Goal: Task Accomplishment & Management: Use online tool/utility

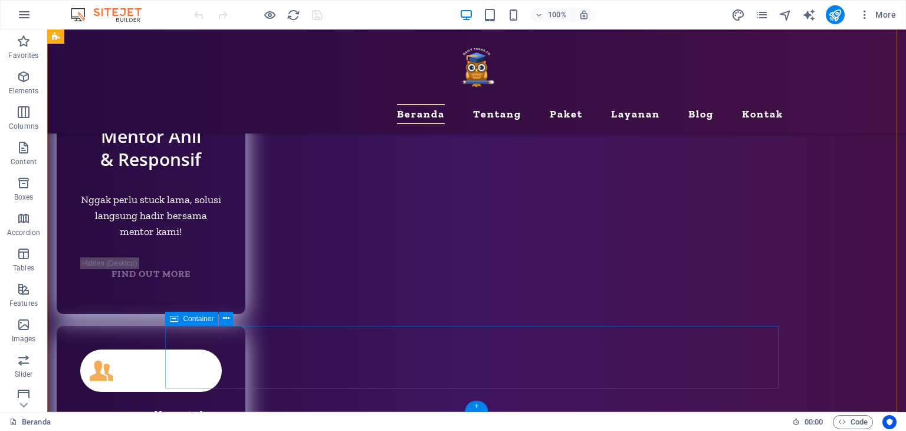
scroll to position [5819, 0]
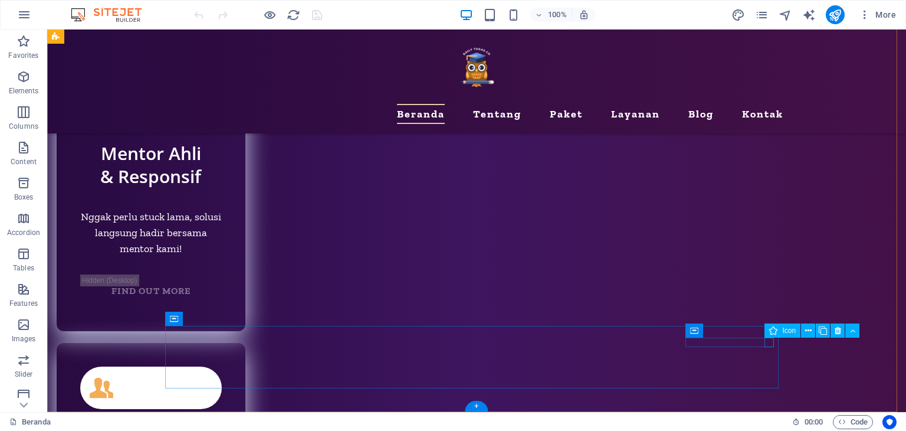
select select "xMidYMid"
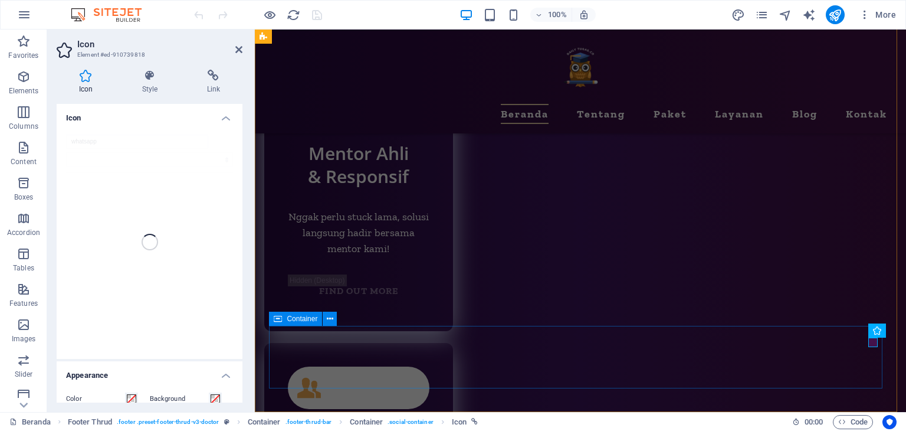
scroll to position [5799, 0]
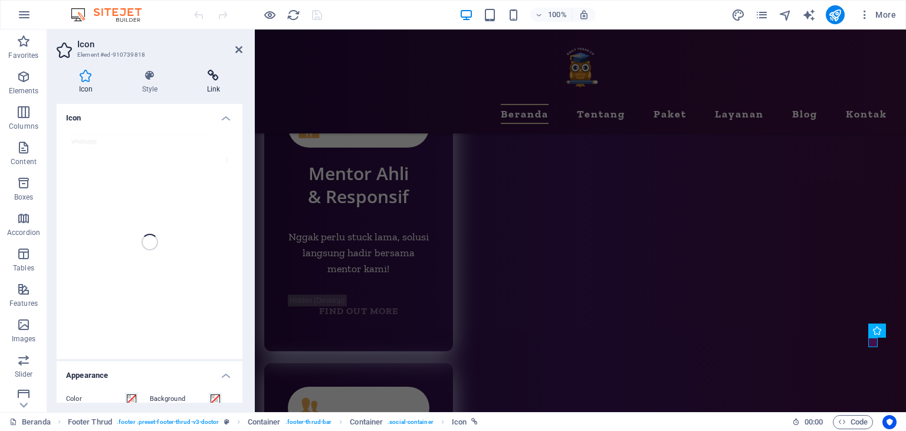
click at [206, 74] on icon at bounding box center [214, 76] width 58 height 12
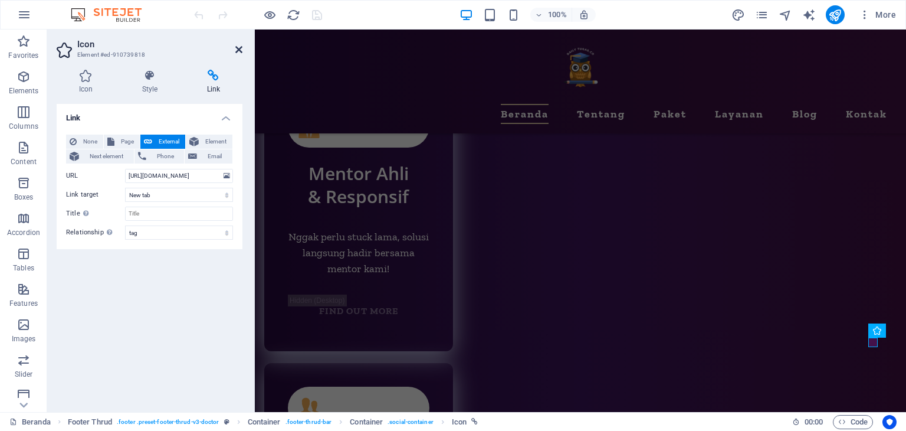
click at [237, 48] on icon at bounding box center [238, 49] width 7 height 9
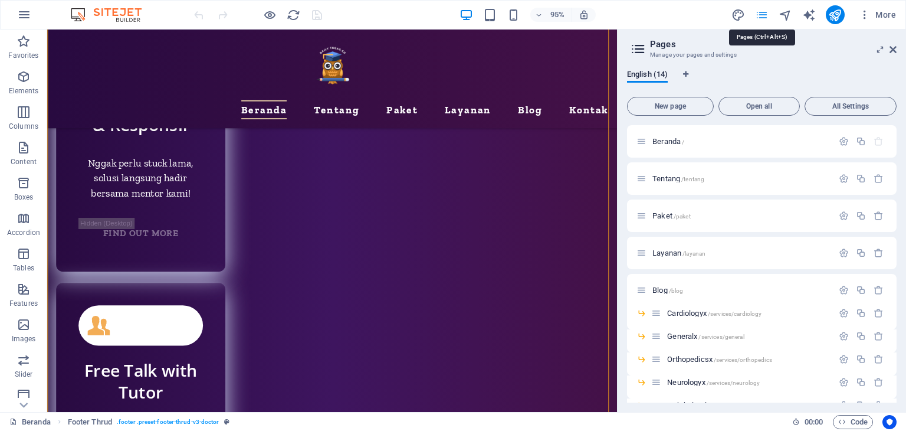
scroll to position [5802, 0]
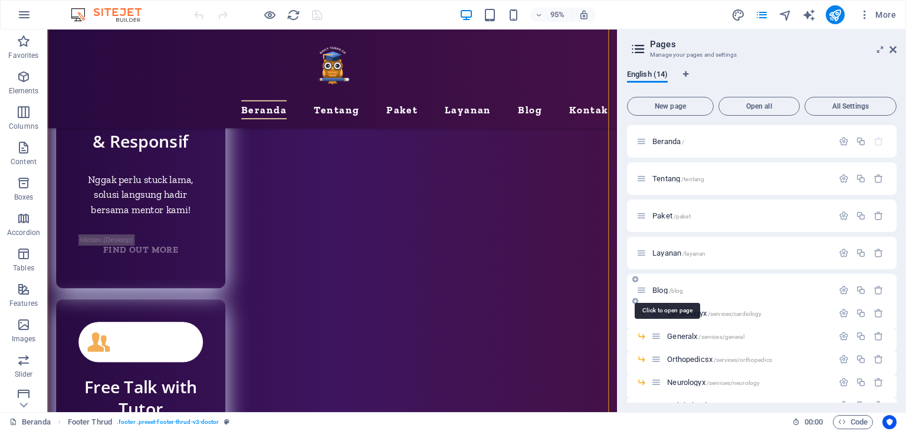
click at [663, 291] on span "Blog /blog" at bounding box center [667, 290] width 31 height 9
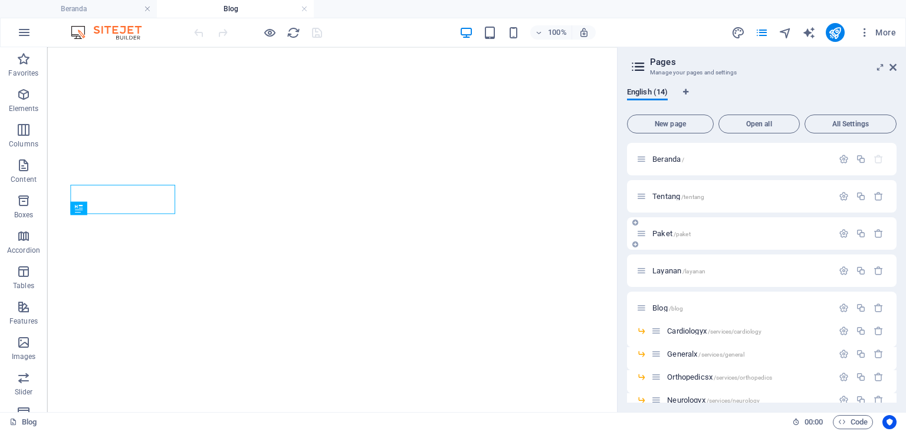
click at [667, 239] on div "Paket /paket" at bounding box center [735, 234] width 196 height 14
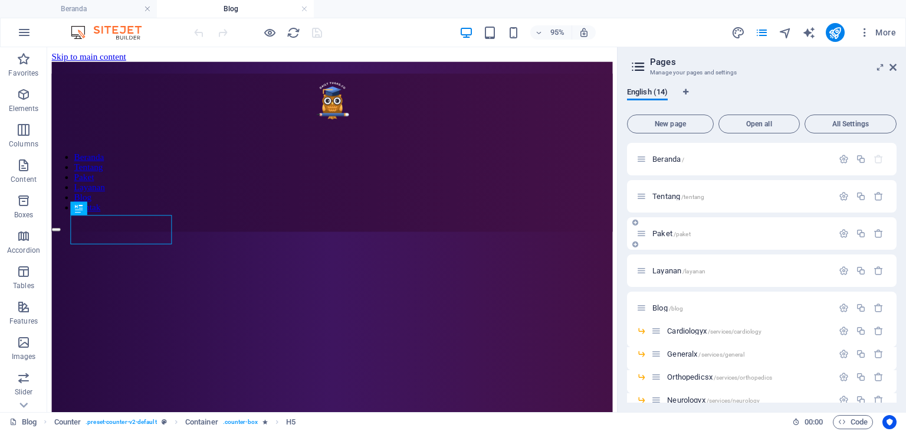
scroll to position [622, 0]
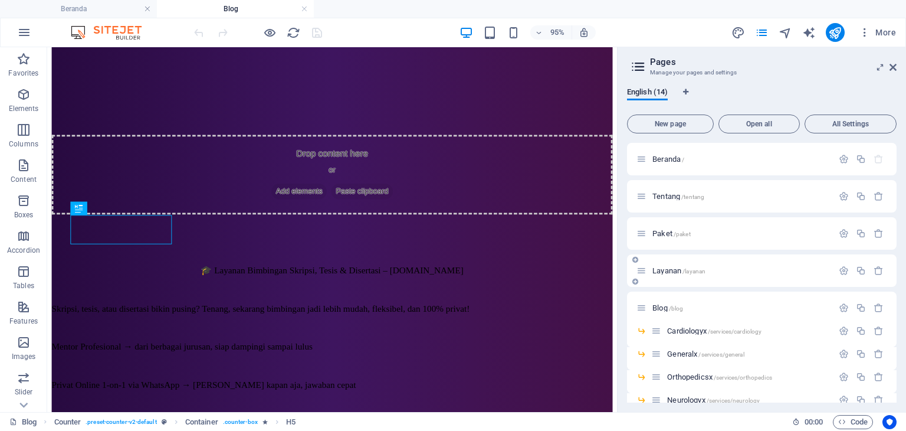
click at [671, 268] on span "Layanan /layanan" at bounding box center [678, 270] width 53 height 9
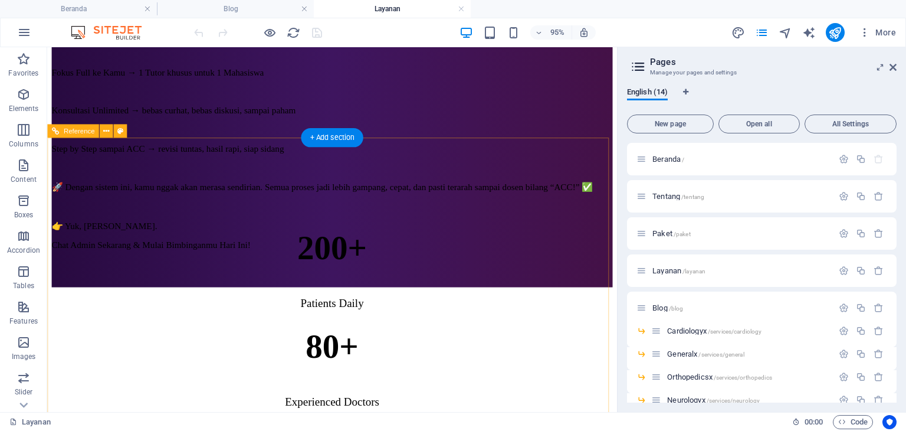
scroll to position [1073, 0]
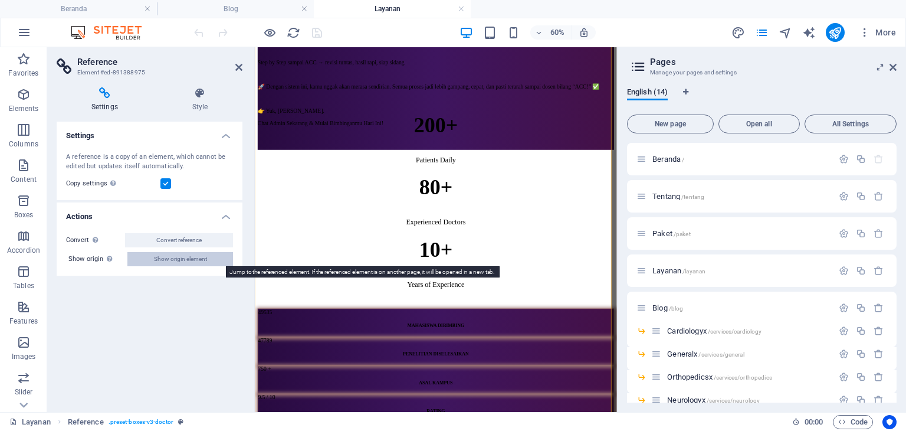
click at [182, 254] on span "Show origin element" at bounding box center [180, 259] width 53 height 14
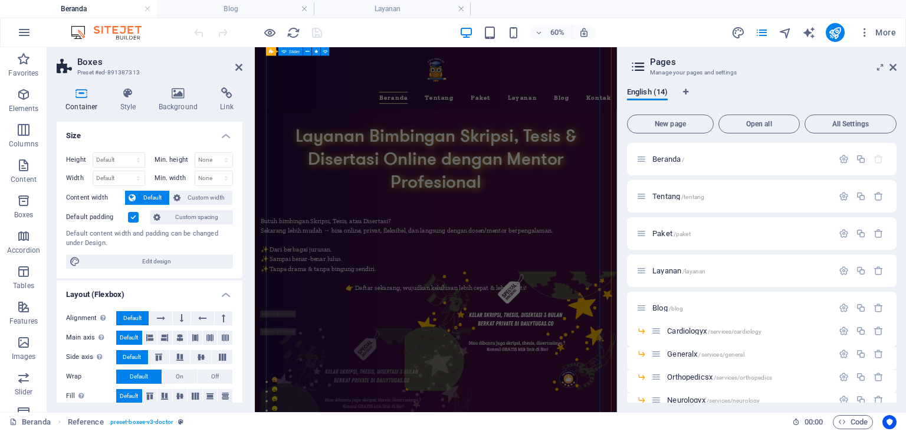
scroll to position [3889, 0]
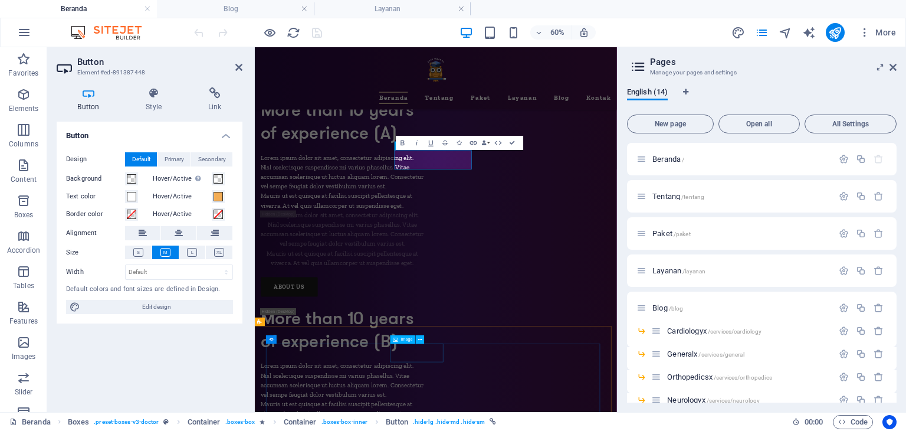
scroll to position [4216, 0]
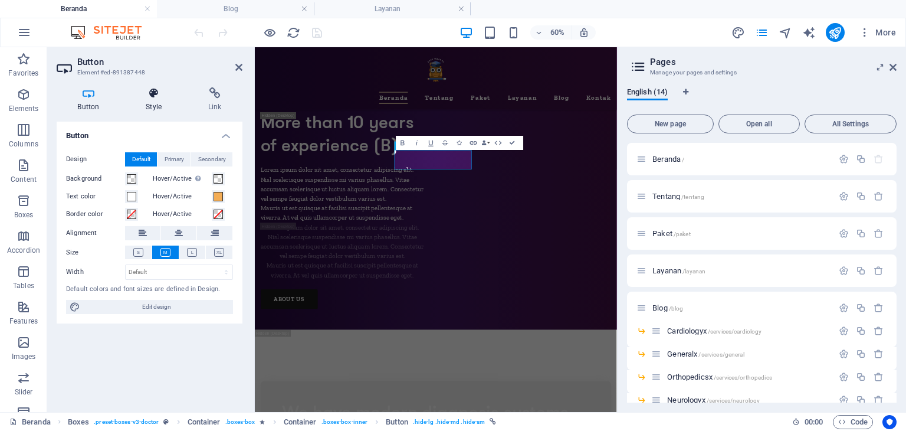
click at [154, 102] on h4 "Style" at bounding box center [156, 99] width 63 height 25
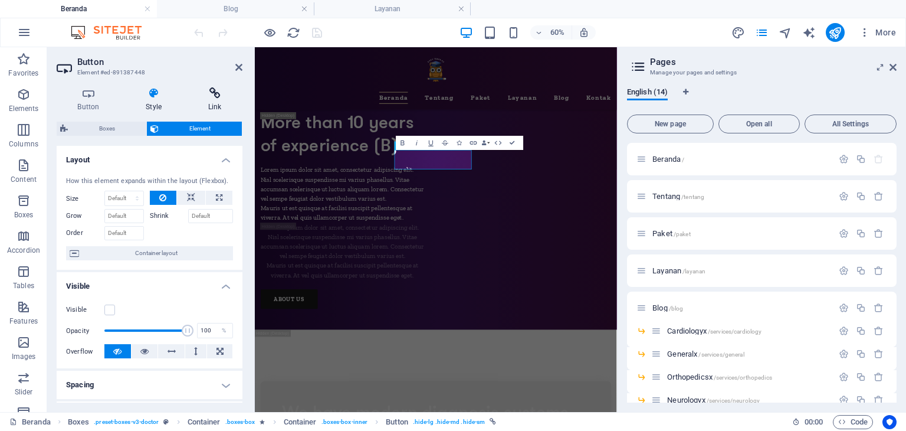
click at [211, 96] on icon at bounding box center [214, 93] width 55 height 12
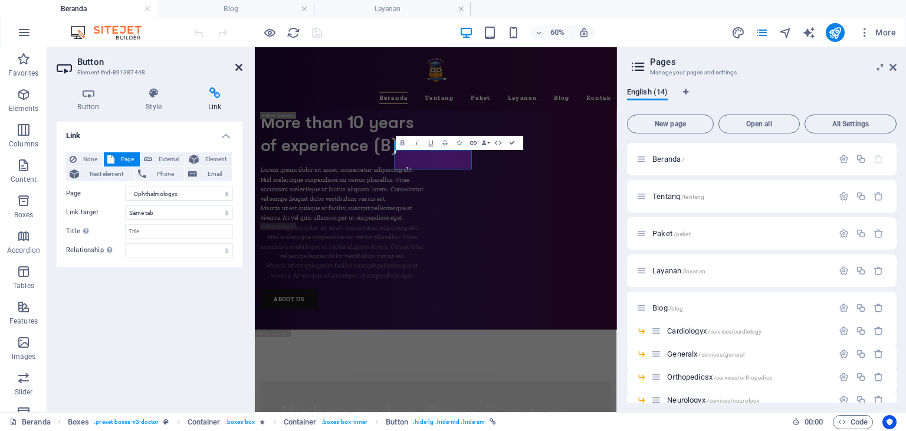
click at [241, 70] on icon at bounding box center [238, 67] width 7 height 9
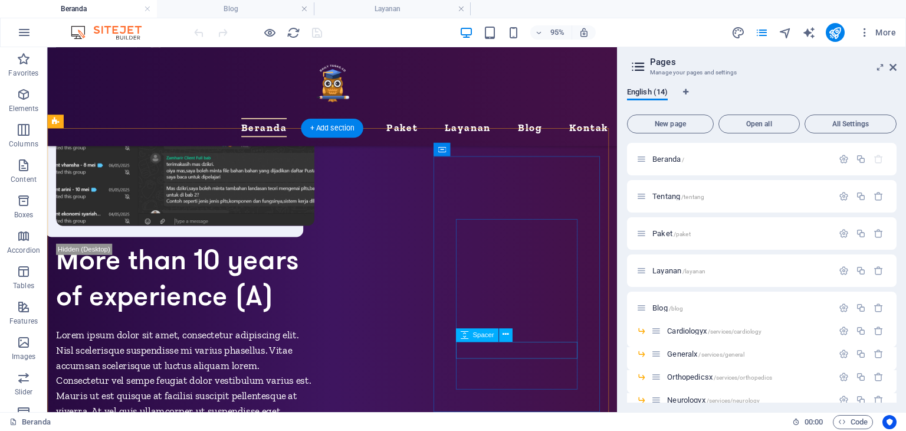
scroll to position [3770, 0]
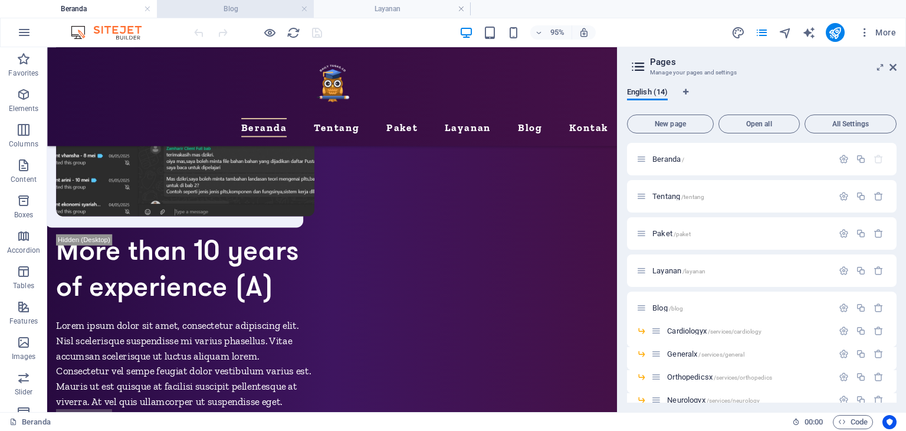
click at [266, 14] on h4 "Blog" at bounding box center [235, 8] width 157 height 13
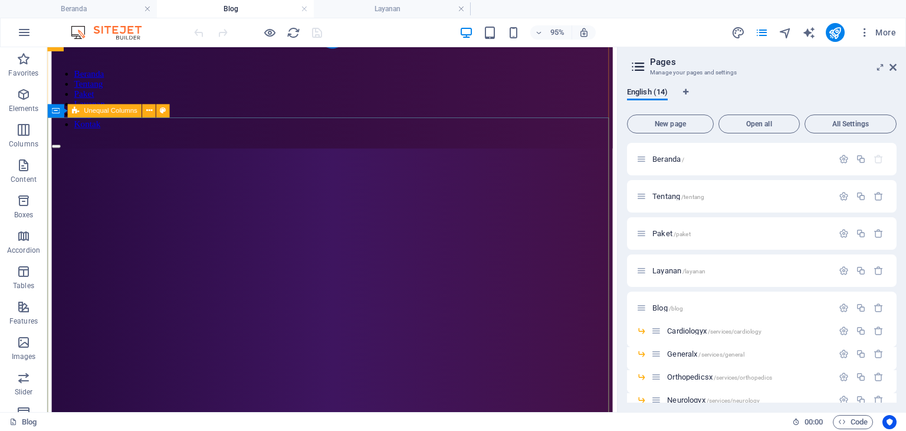
scroll to position [118, 0]
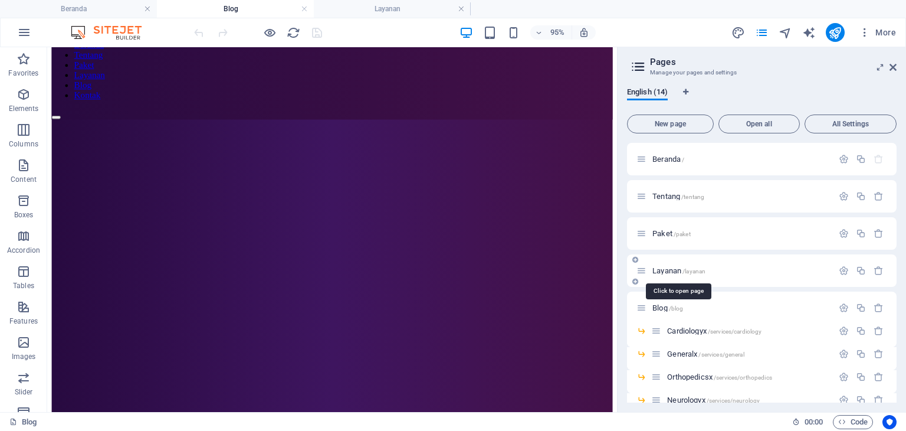
click at [689, 271] on span "/layanan" at bounding box center [694, 271] width 23 height 6
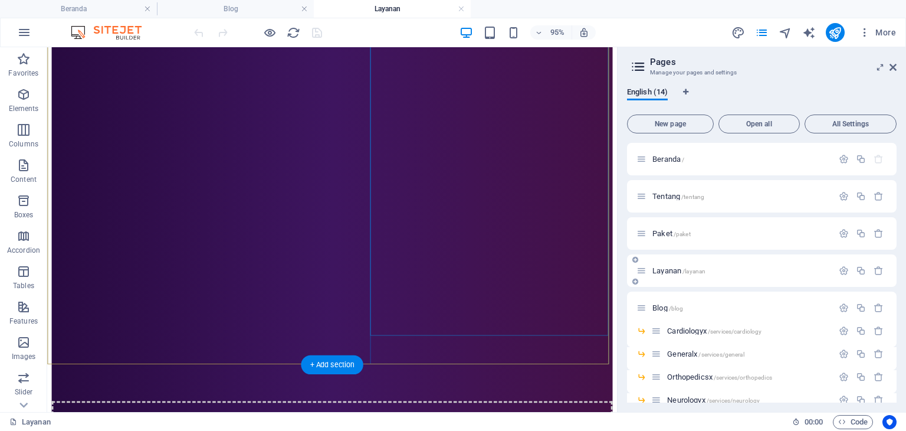
scroll to position [649, 0]
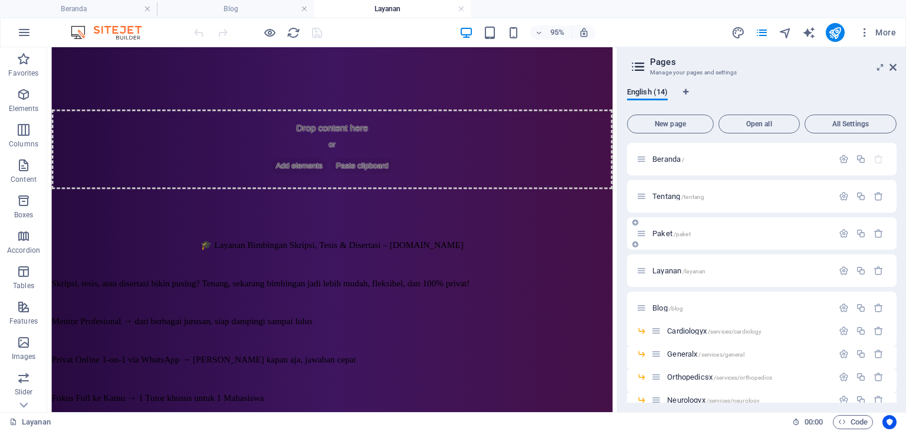
click at [669, 230] on span "Paket /paket" at bounding box center [671, 233] width 38 height 9
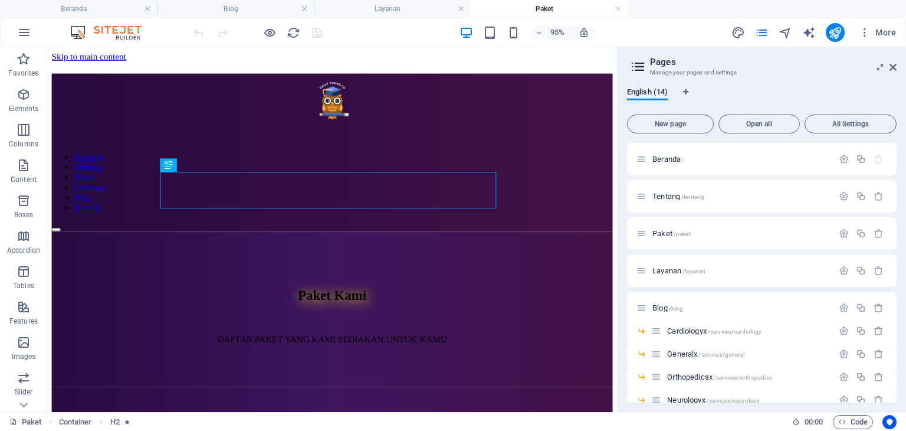
scroll to position [0, 0]
click at [460, 8] on link at bounding box center [461, 9] width 7 height 11
click at [407, 9] on h4 "Paket" at bounding box center [392, 8] width 157 height 13
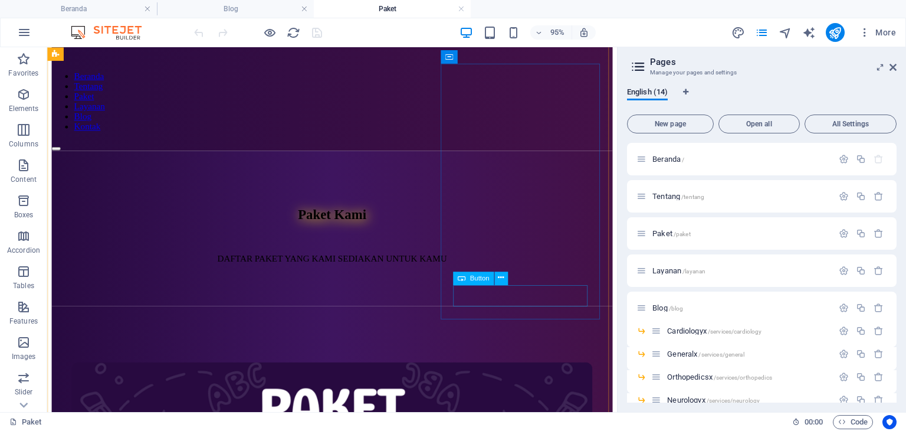
scroll to position [59, 0]
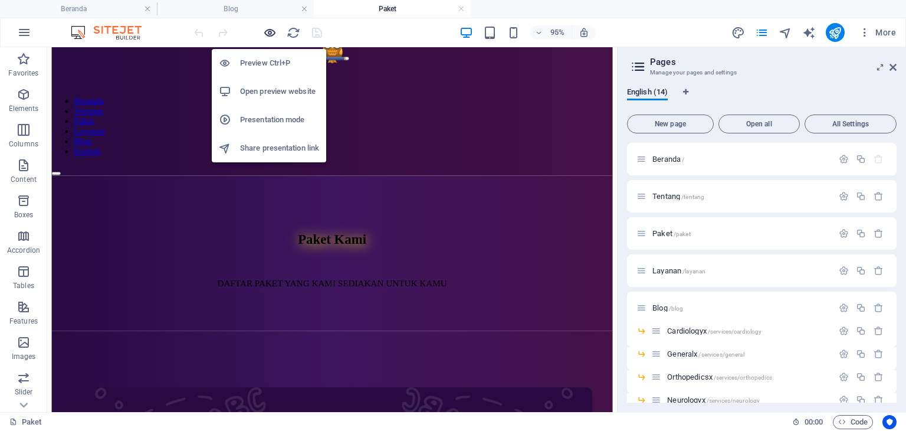
click at [269, 29] on icon "button" at bounding box center [270, 33] width 14 height 14
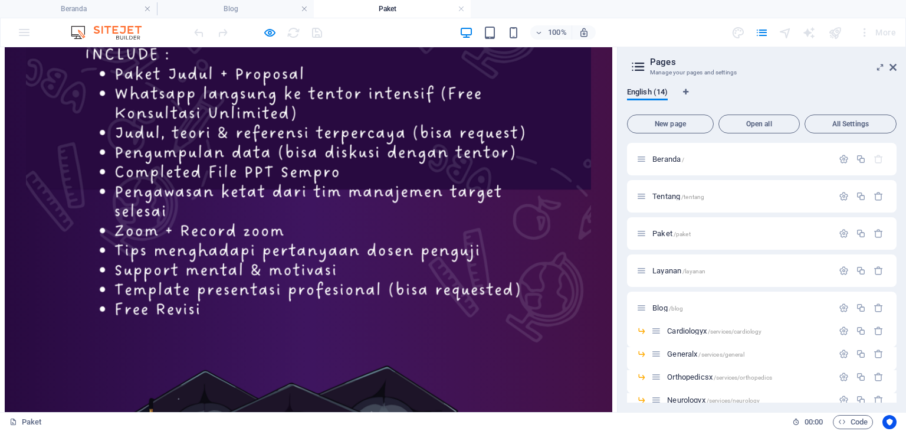
scroll to position [590, 0]
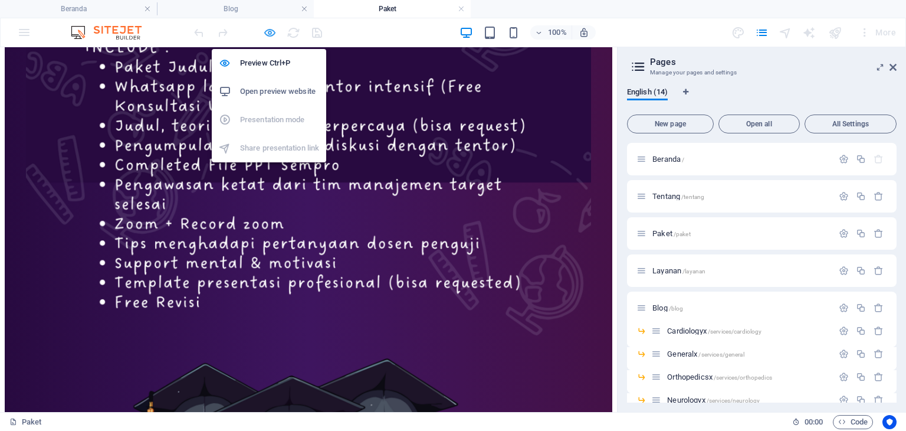
click at [271, 29] on icon "button" at bounding box center [270, 33] width 14 height 14
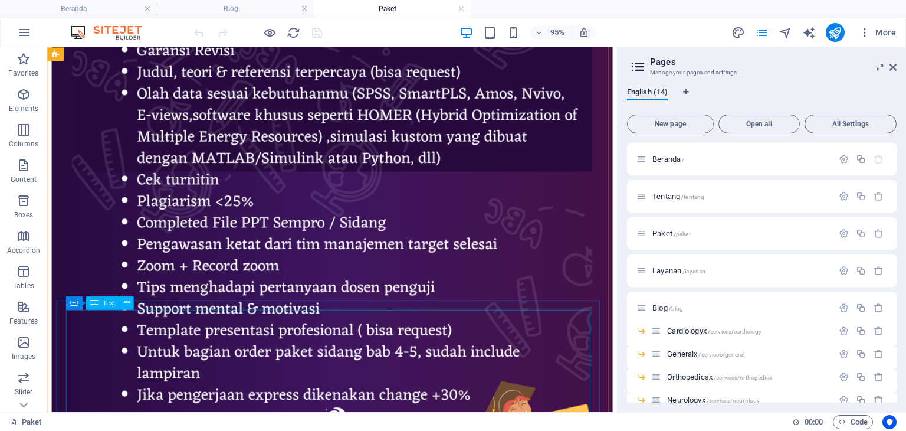
scroll to position [4361, 0]
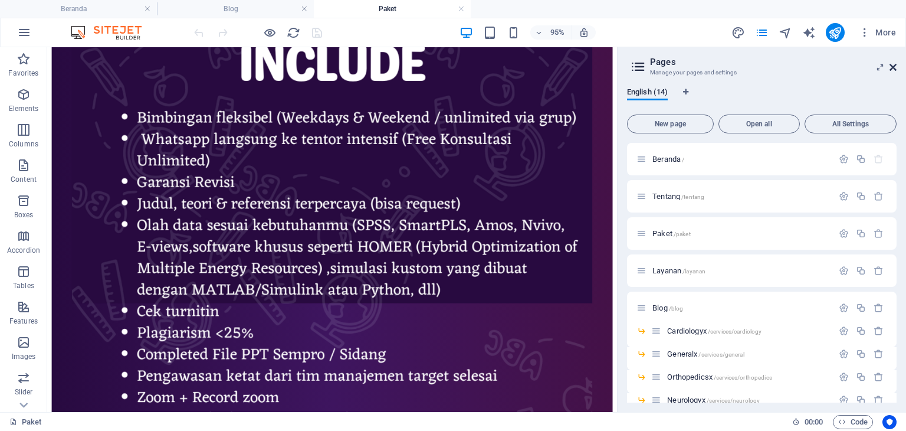
click at [894, 71] on icon at bounding box center [893, 67] width 7 height 9
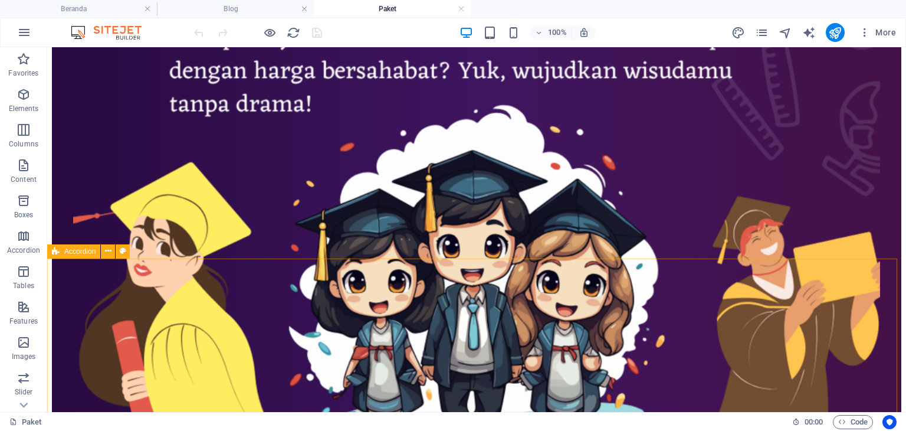
click at [84, 248] on span "Accordion" at bounding box center [79, 251] width 31 height 7
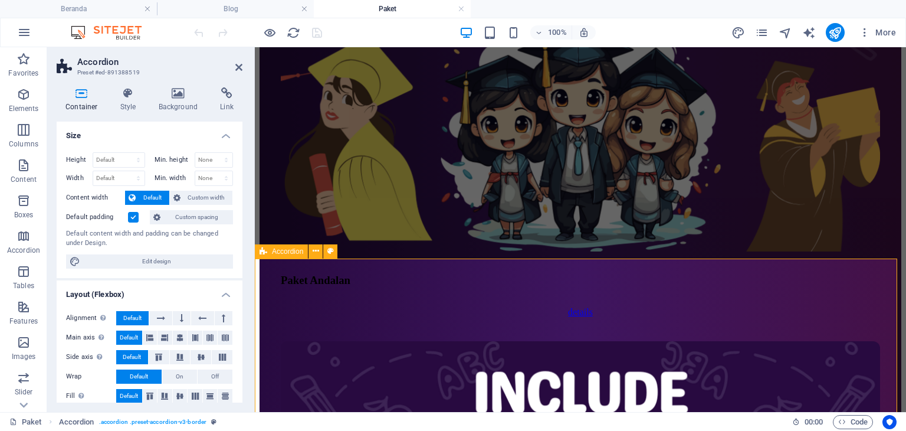
click at [281, 255] on div "Accordion" at bounding box center [281, 251] width 53 height 14
click at [319, 252] on icon at bounding box center [316, 251] width 6 height 12
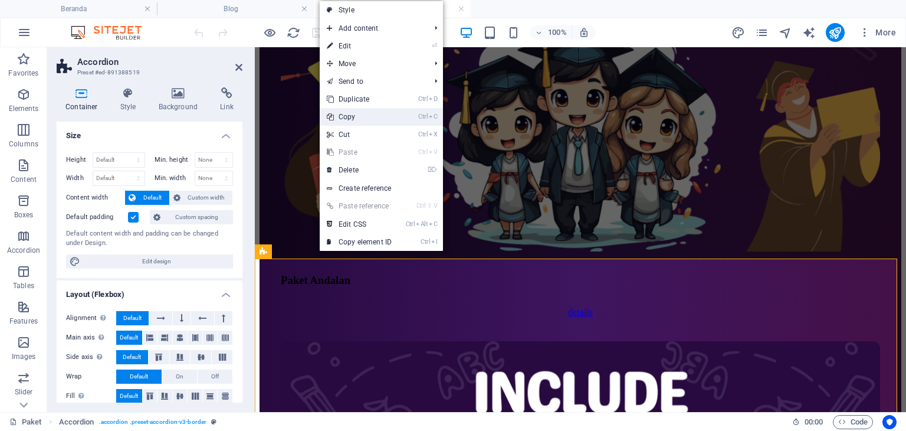
click at [383, 122] on link "Ctrl C Copy" at bounding box center [359, 117] width 79 height 18
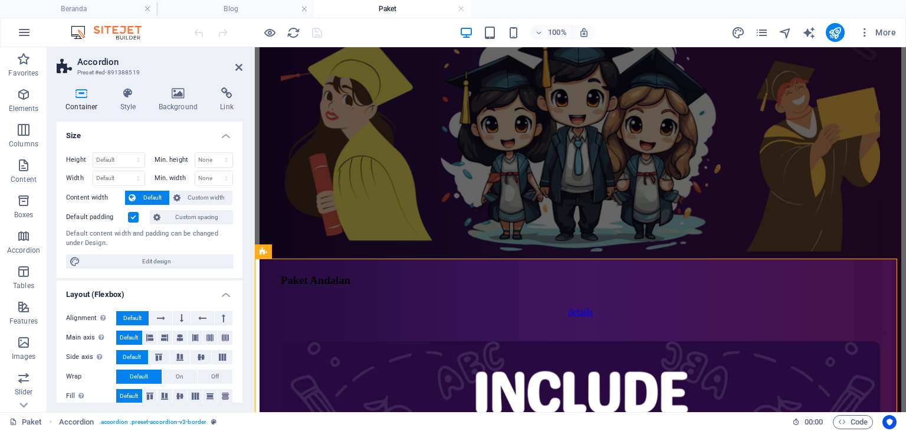
click at [229, 5] on h4 "Blog" at bounding box center [235, 8] width 157 height 13
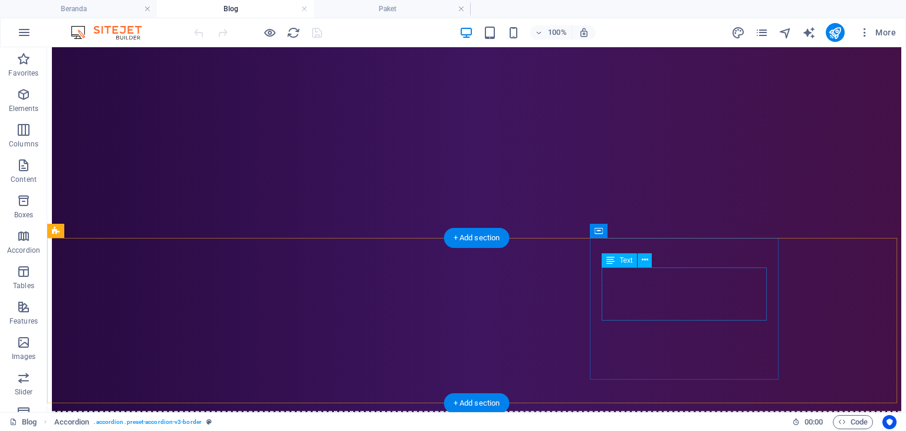
scroll to position [295, 0]
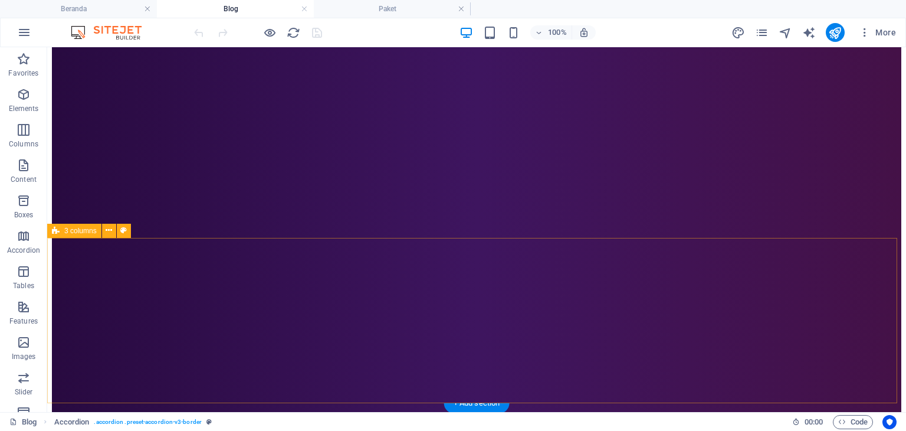
click at [59, 232] on icon at bounding box center [56, 231] width 8 height 14
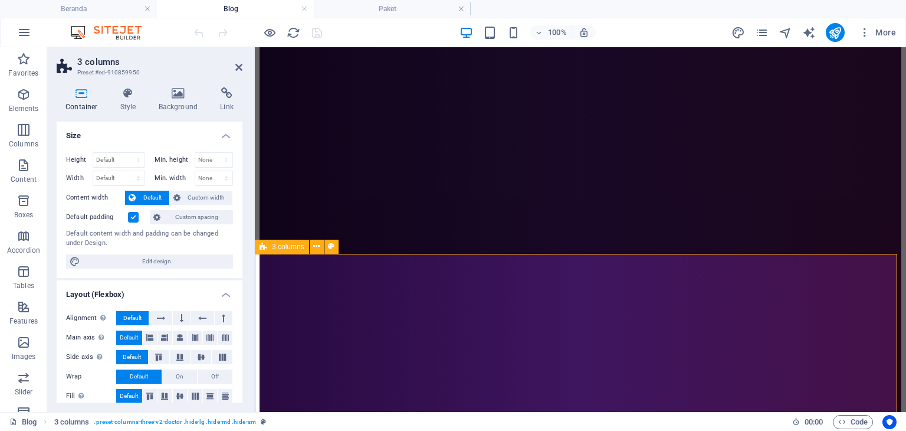
click at [286, 243] on span "3 columns" at bounding box center [288, 246] width 32 height 7
click at [319, 245] on icon at bounding box center [316, 246] width 6 height 12
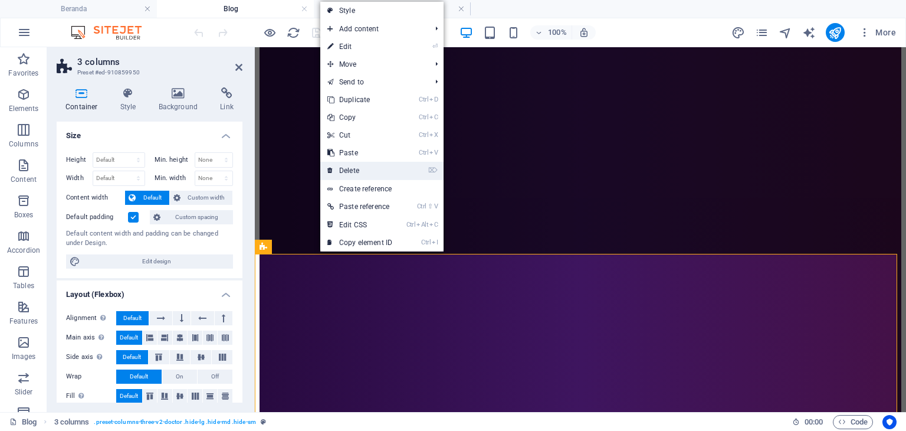
click at [385, 168] on link "⌦ Delete" at bounding box center [359, 171] width 79 height 18
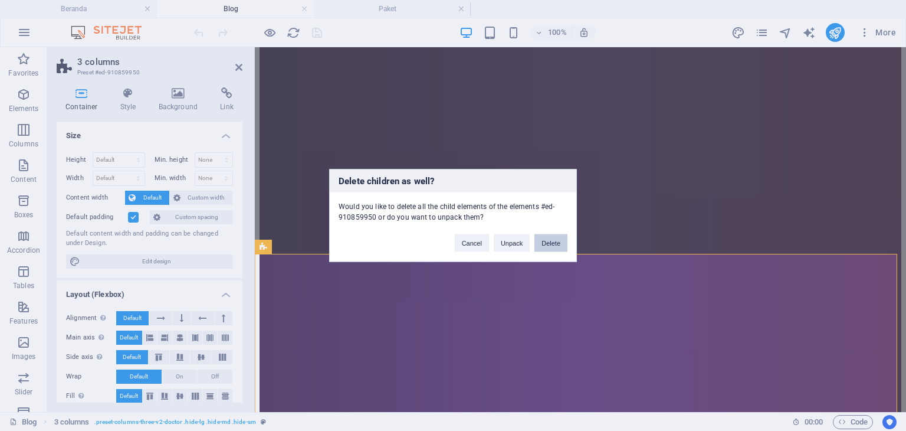
click at [555, 241] on button "Delete" at bounding box center [550, 243] width 33 height 18
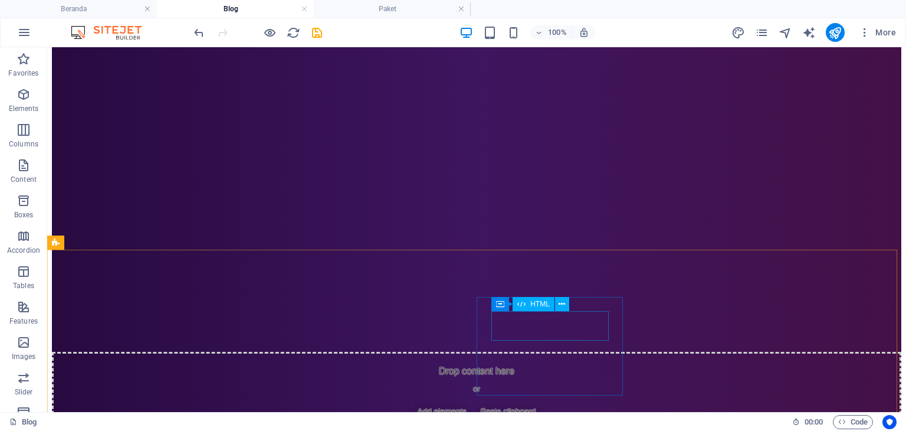
scroll to position [354, 0]
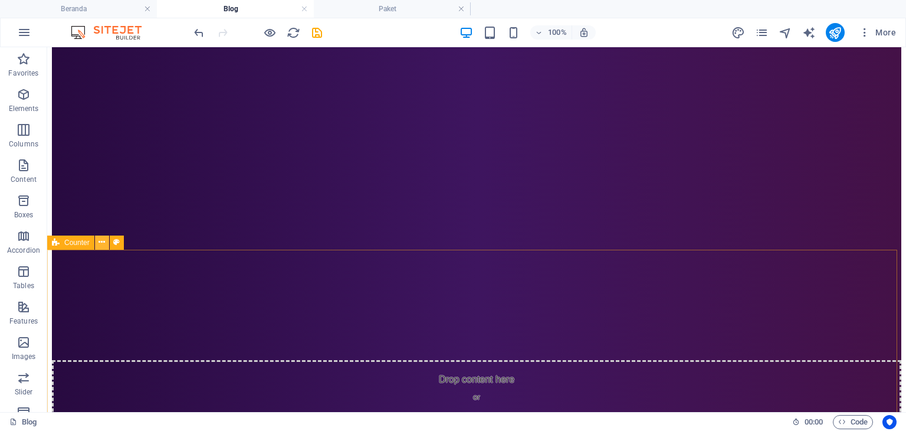
click at [101, 241] on icon at bounding box center [102, 242] width 6 height 12
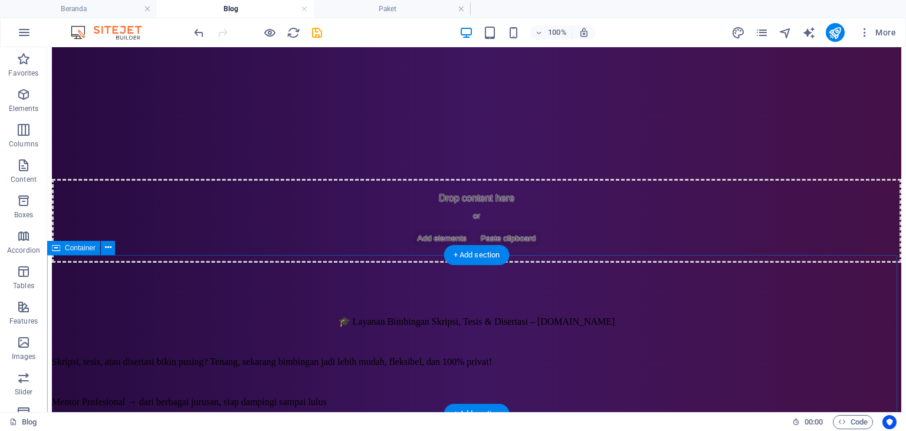
scroll to position [531, 0]
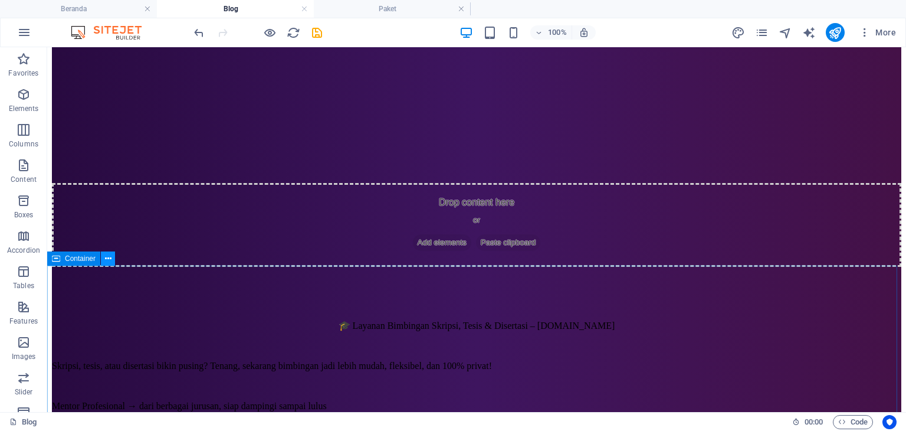
click at [109, 258] on icon at bounding box center [108, 258] width 6 height 12
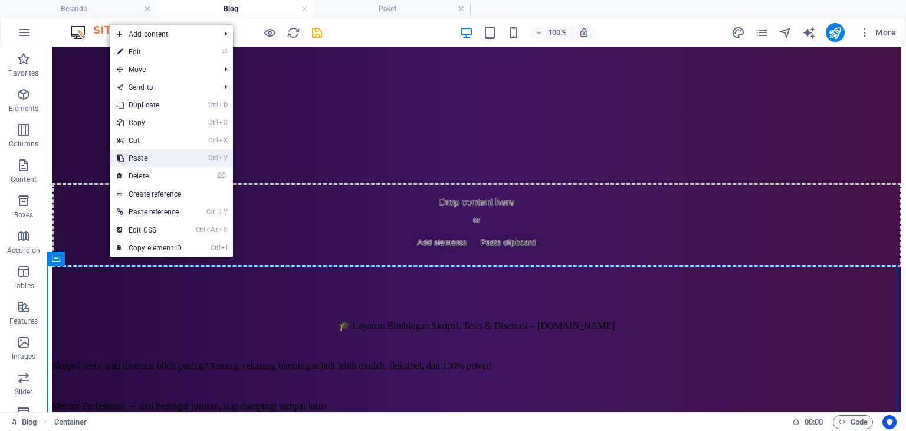
click at [179, 158] on link "Ctrl V Paste" at bounding box center [149, 158] width 79 height 18
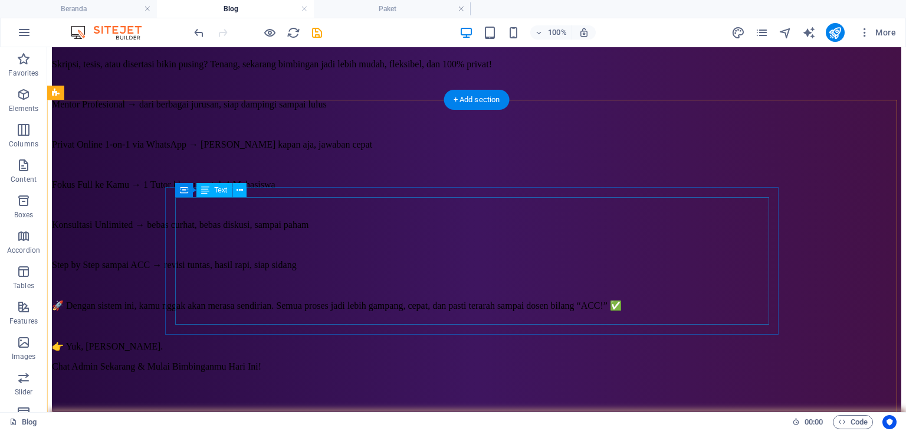
scroll to position [865, 0]
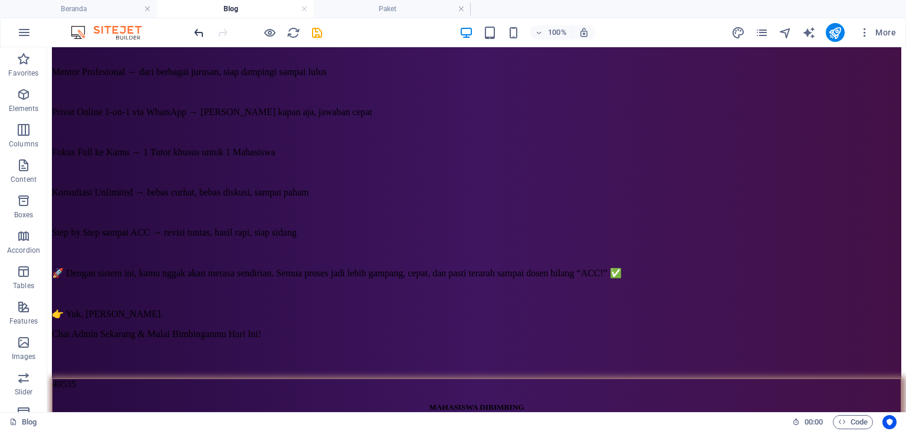
click at [200, 31] on icon "undo" at bounding box center [199, 33] width 14 height 14
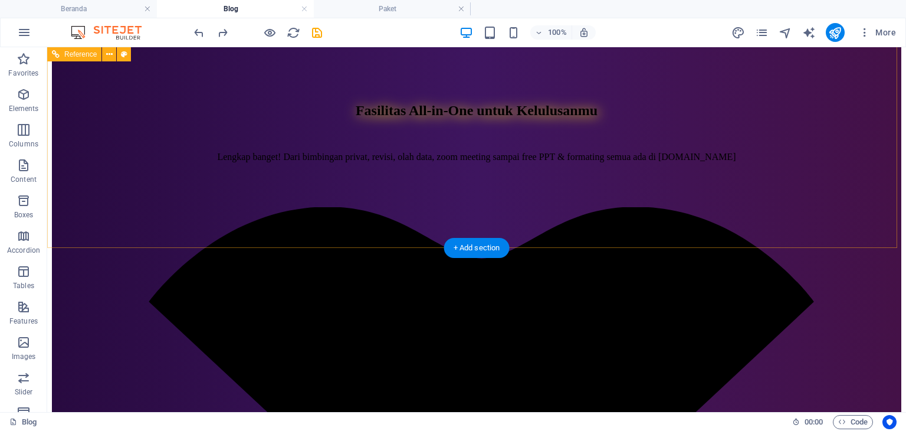
scroll to position [1396, 0]
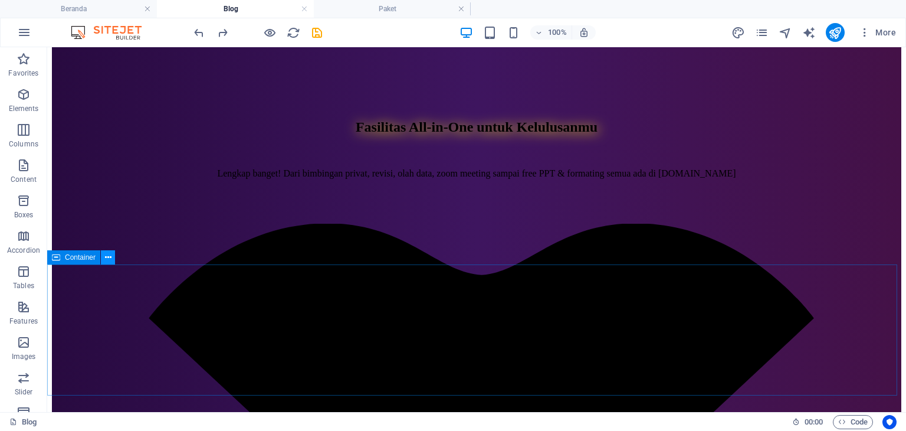
click at [106, 258] on icon at bounding box center [108, 257] width 6 height 12
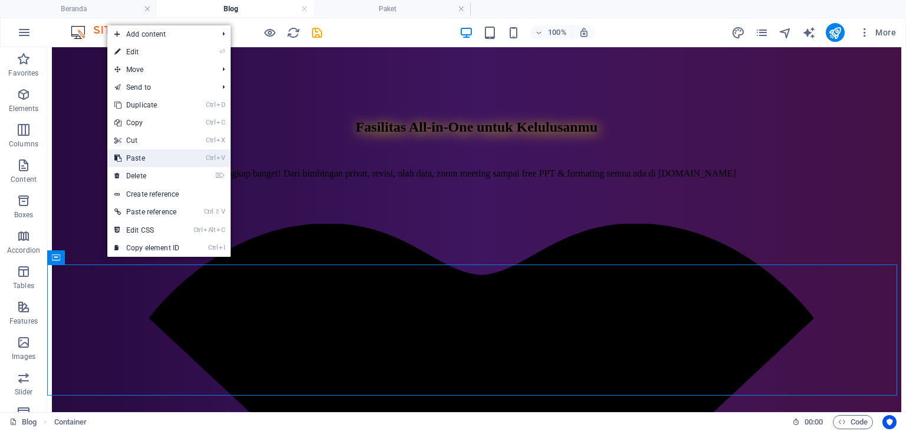
click at [161, 161] on link "Ctrl V Paste" at bounding box center [146, 158] width 79 height 18
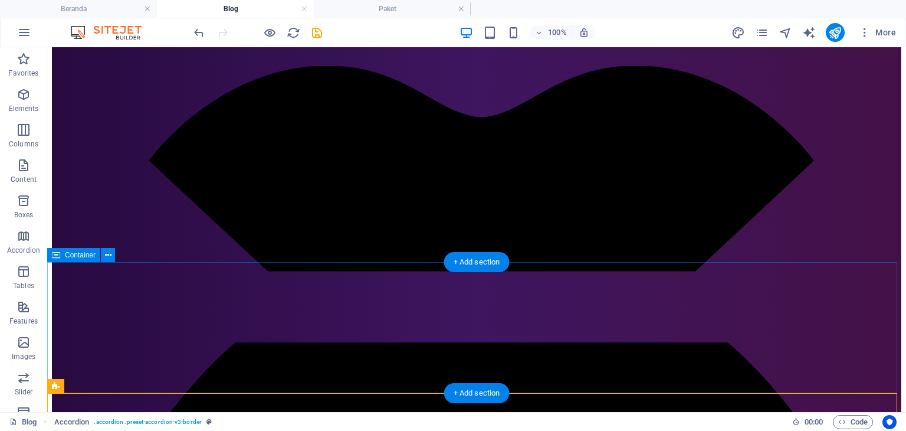
scroll to position [1573, 0]
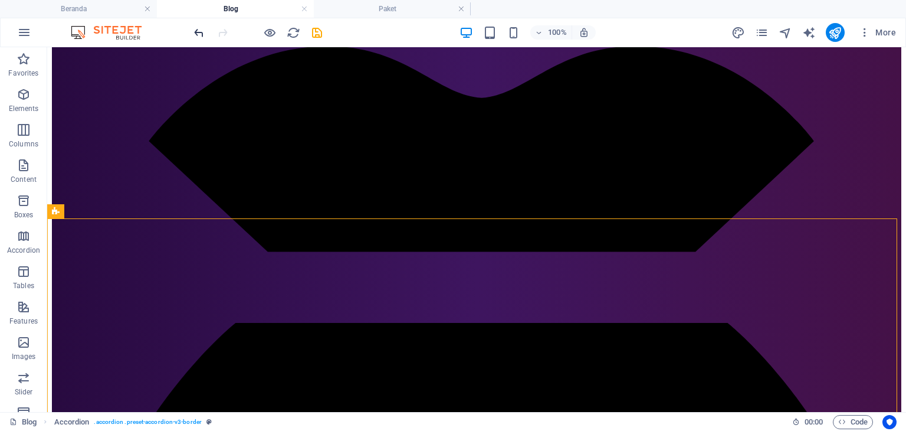
click at [194, 33] on icon "undo" at bounding box center [199, 33] width 14 height 14
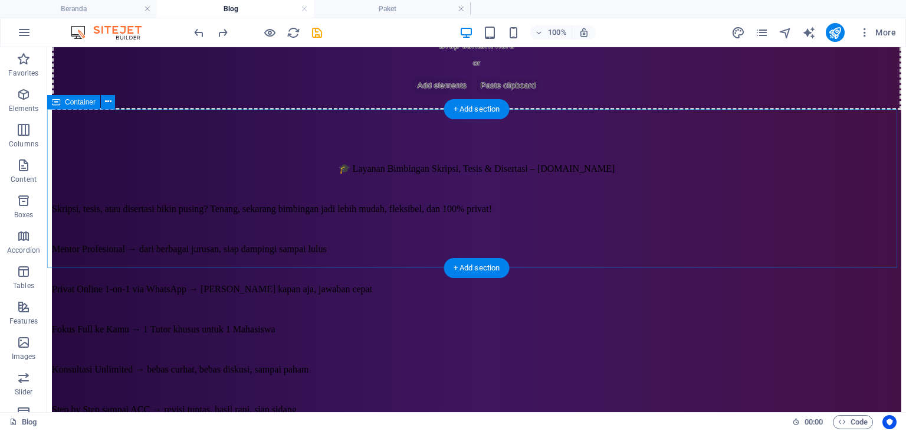
scroll to position [629, 0]
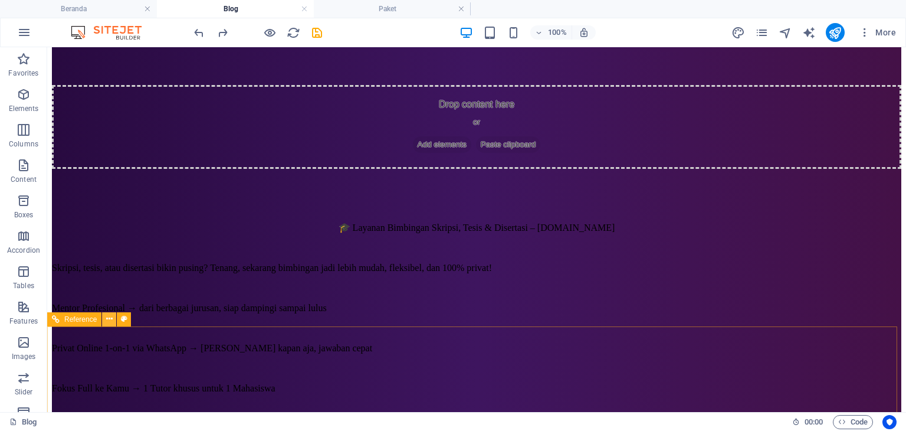
click at [113, 319] on button at bounding box center [109, 319] width 14 height 14
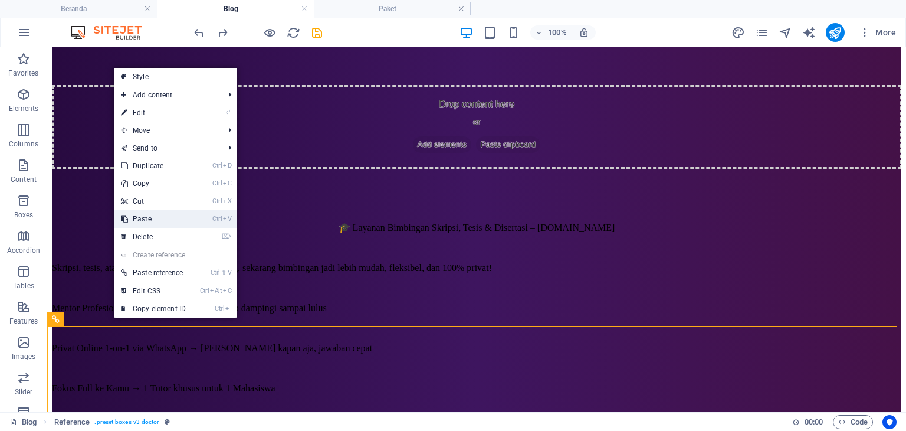
click at [164, 223] on link "Ctrl V Paste" at bounding box center [153, 219] width 79 height 18
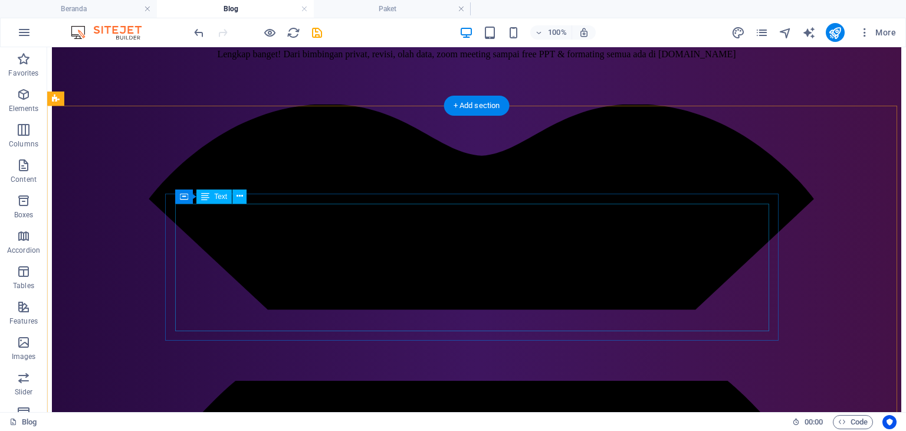
scroll to position [1511, 0]
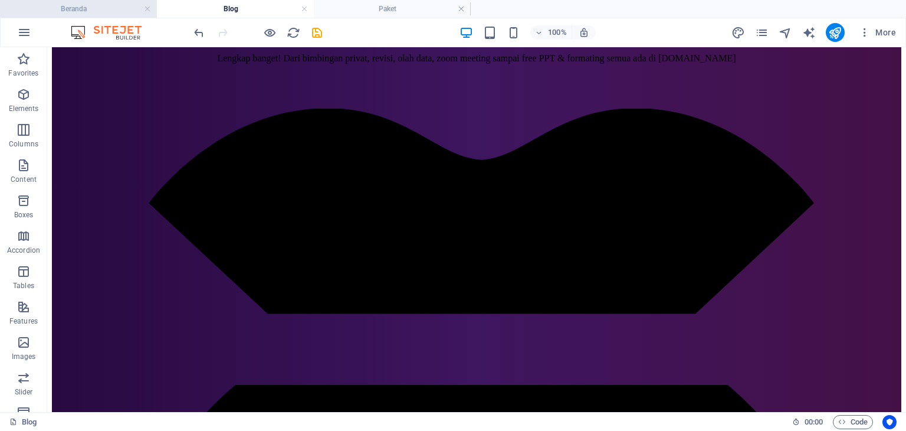
click at [84, 6] on h4 "Beranda" at bounding box center [78, 8] width 157 height 13
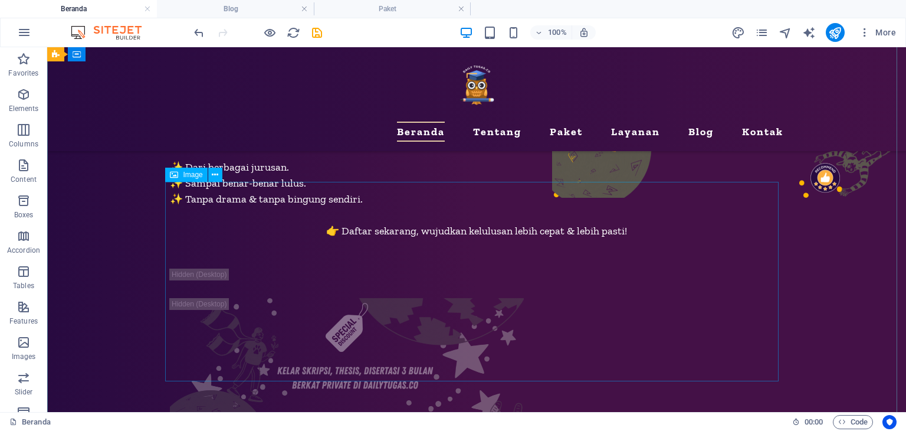
scroll to position [177, 0]
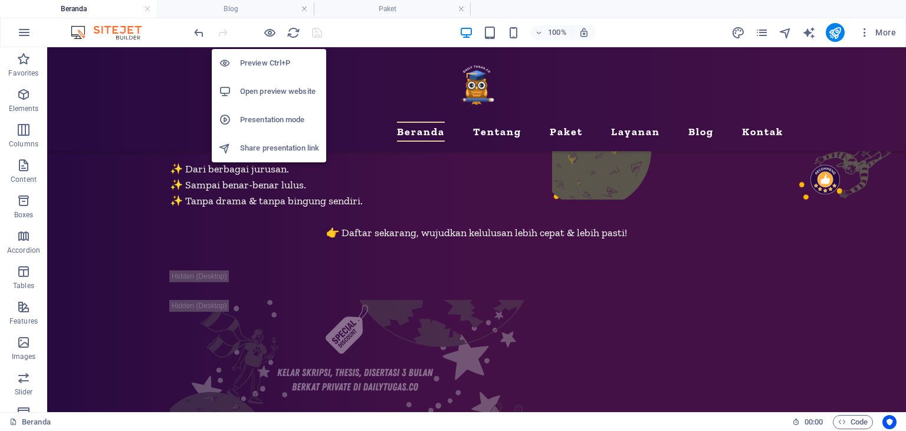
click at [275, 61] on h6 "Preview Ctrl+P" at bounding box center [279, 63] width 79 height 14
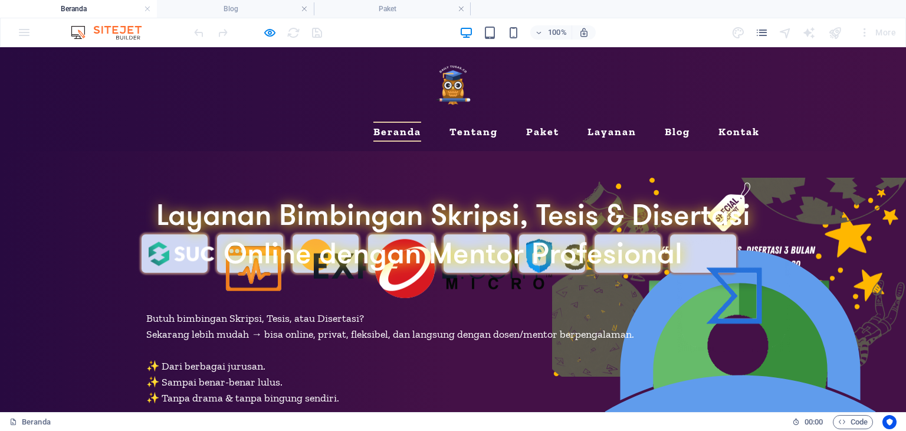
scroll to position [0, 0]
